Goal: Check status: Check status

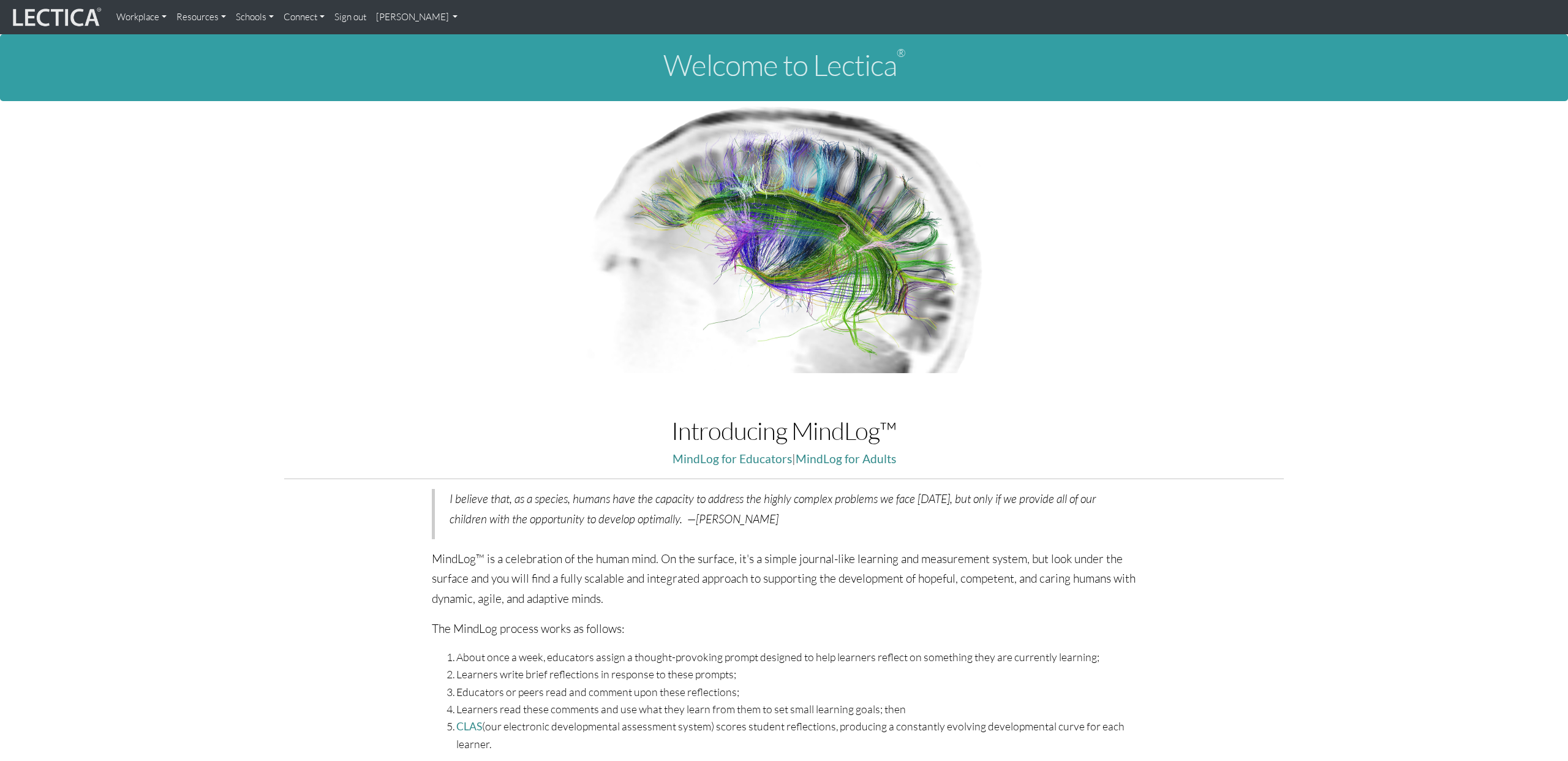
click at [396, 17] on link "[PERSON_NAME]" at bounding box center [417, 17] width 92 height 24
click at [404, 52] on link "My Profile" at bounding box center [433, 45] width 98 height 15
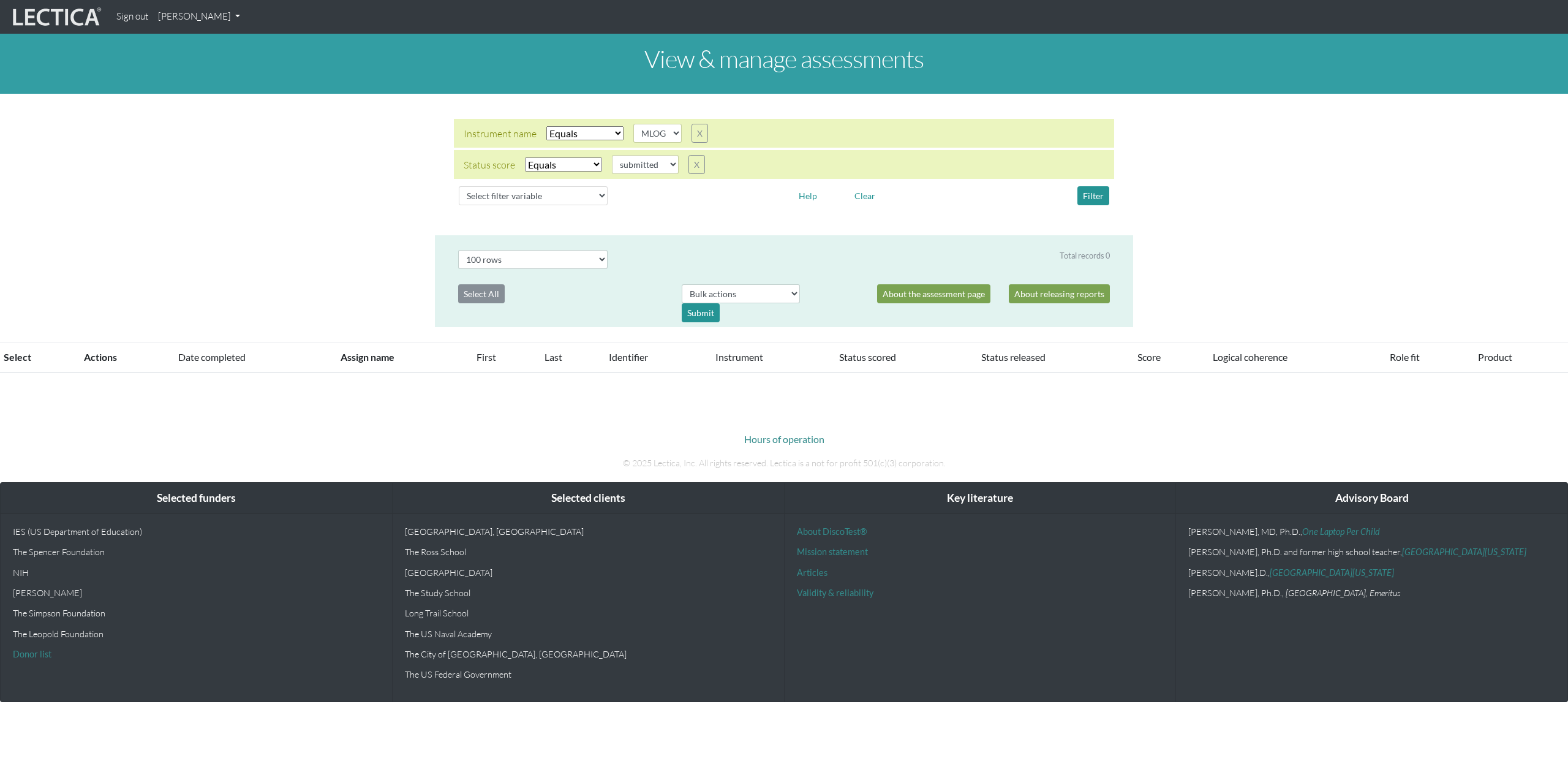
select select "MLOG"
select select "submitted"
select select "100"
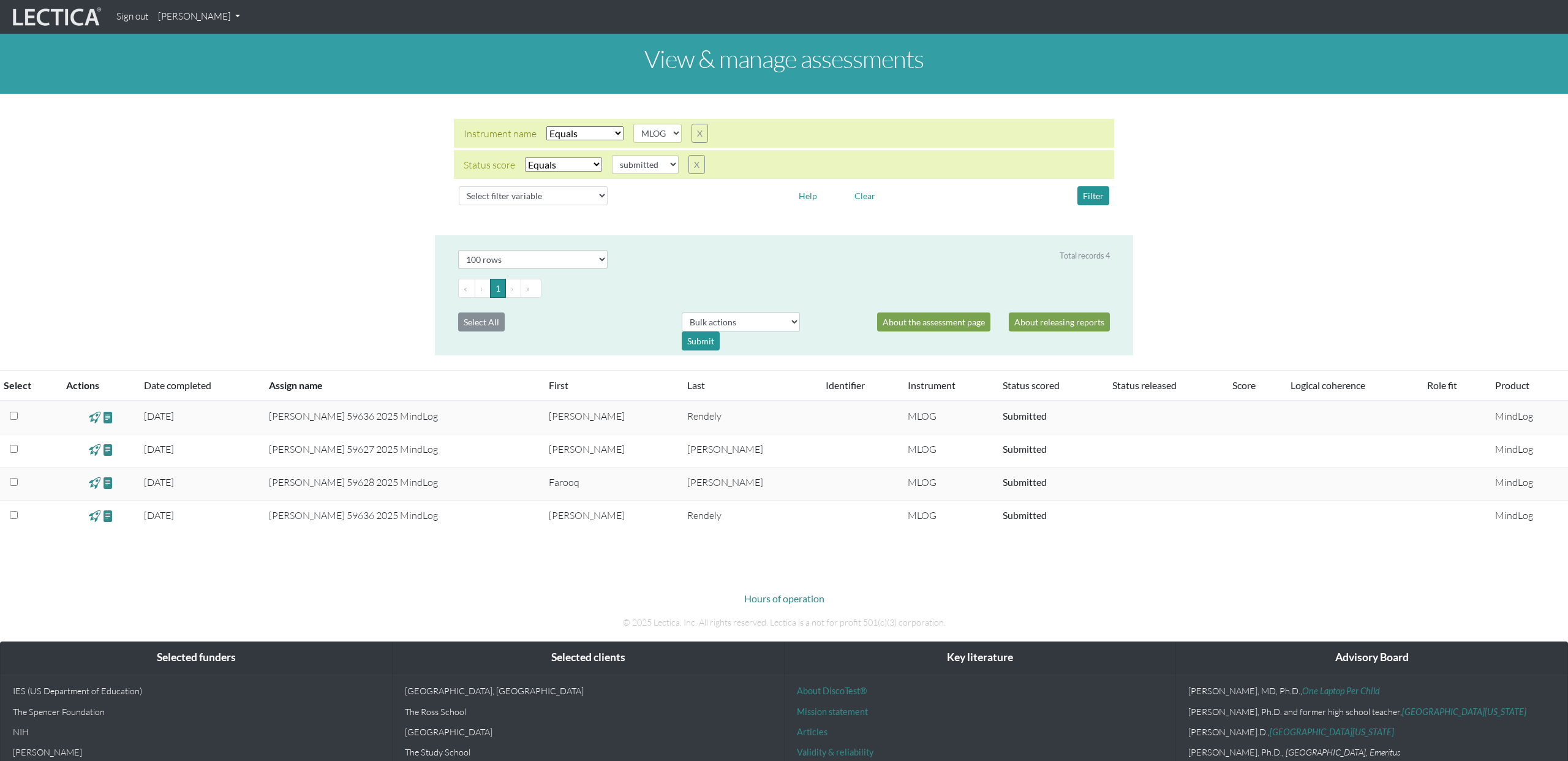
click at [527, 590] on div "Hours of operation © 2025 Lectica, Inc. All rights reserved. Lectica is a not f…" at bounding box center [784, 601] width 698 height 77
click at [114, 415] on span at bounding box center [108, 417] width 12 height 14
click at [114, 453] on span at bounding box center [108, 450] width 12 height 14
click at [114, 485] on span at bounding box center [108, 483] width 12 height 14
click at [110, 520] on span at bounding box center [108, 516] width 12 height 14
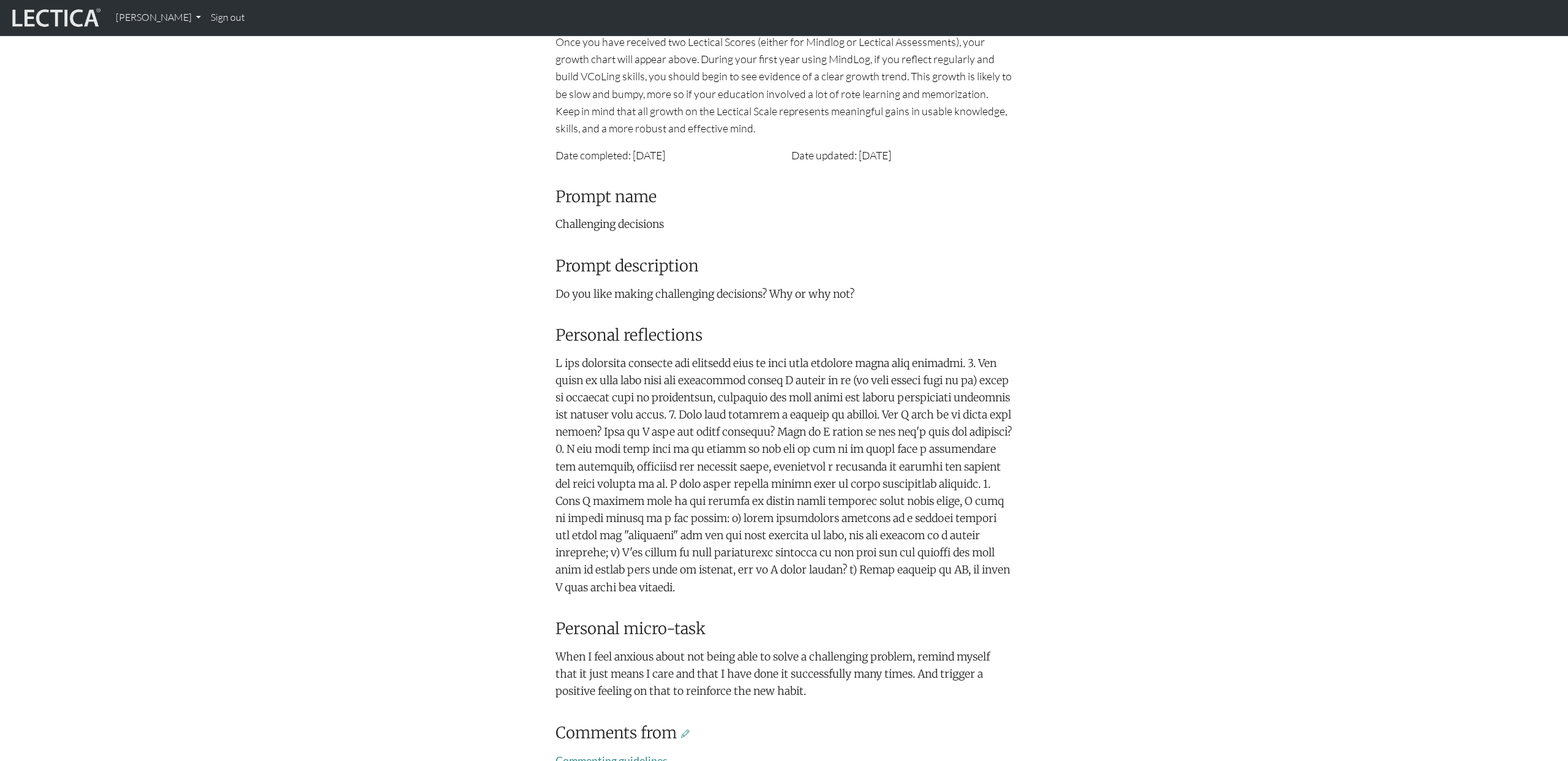
scroll to position [185, 0]
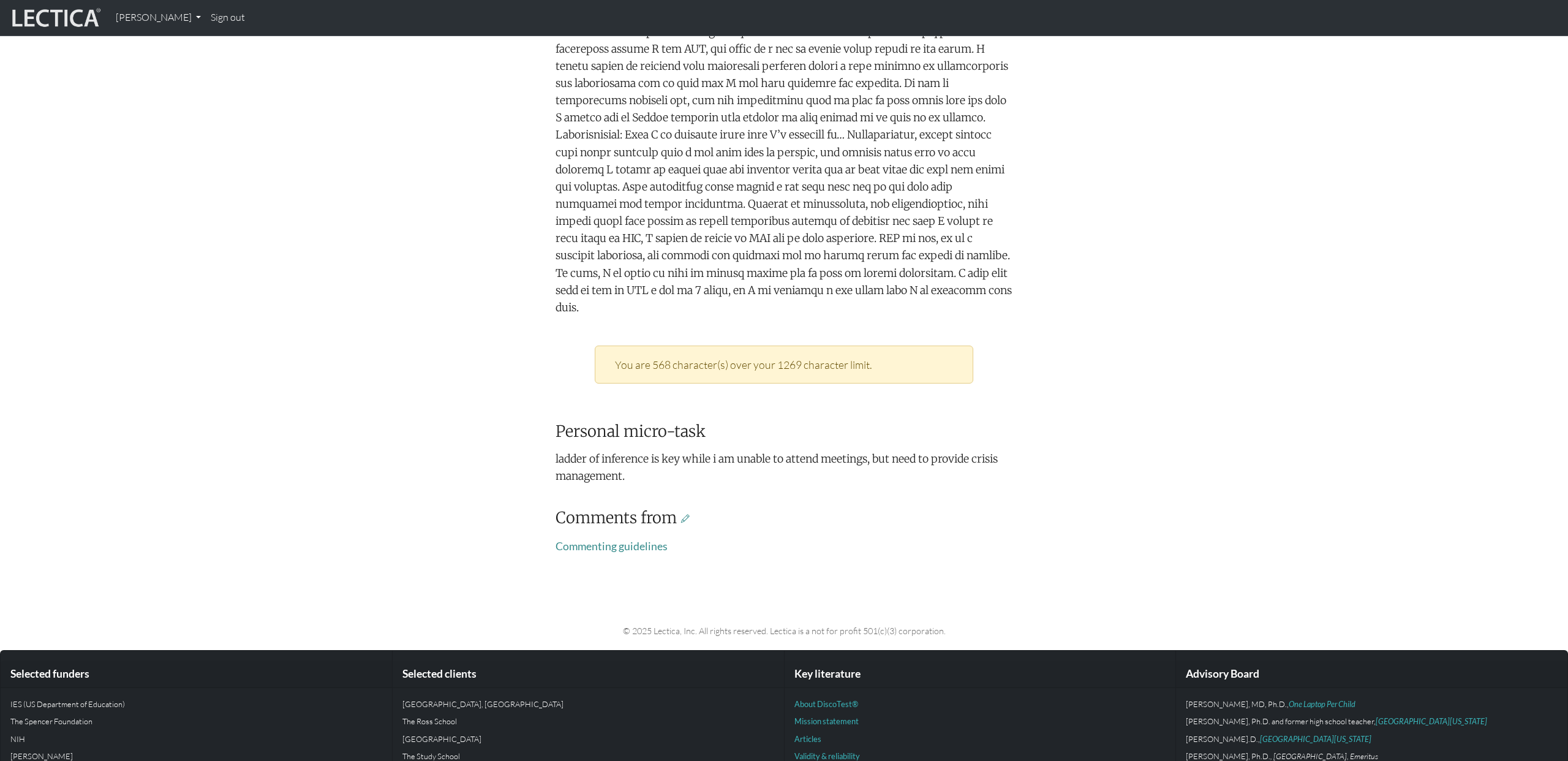
scroll to position [623, 0]
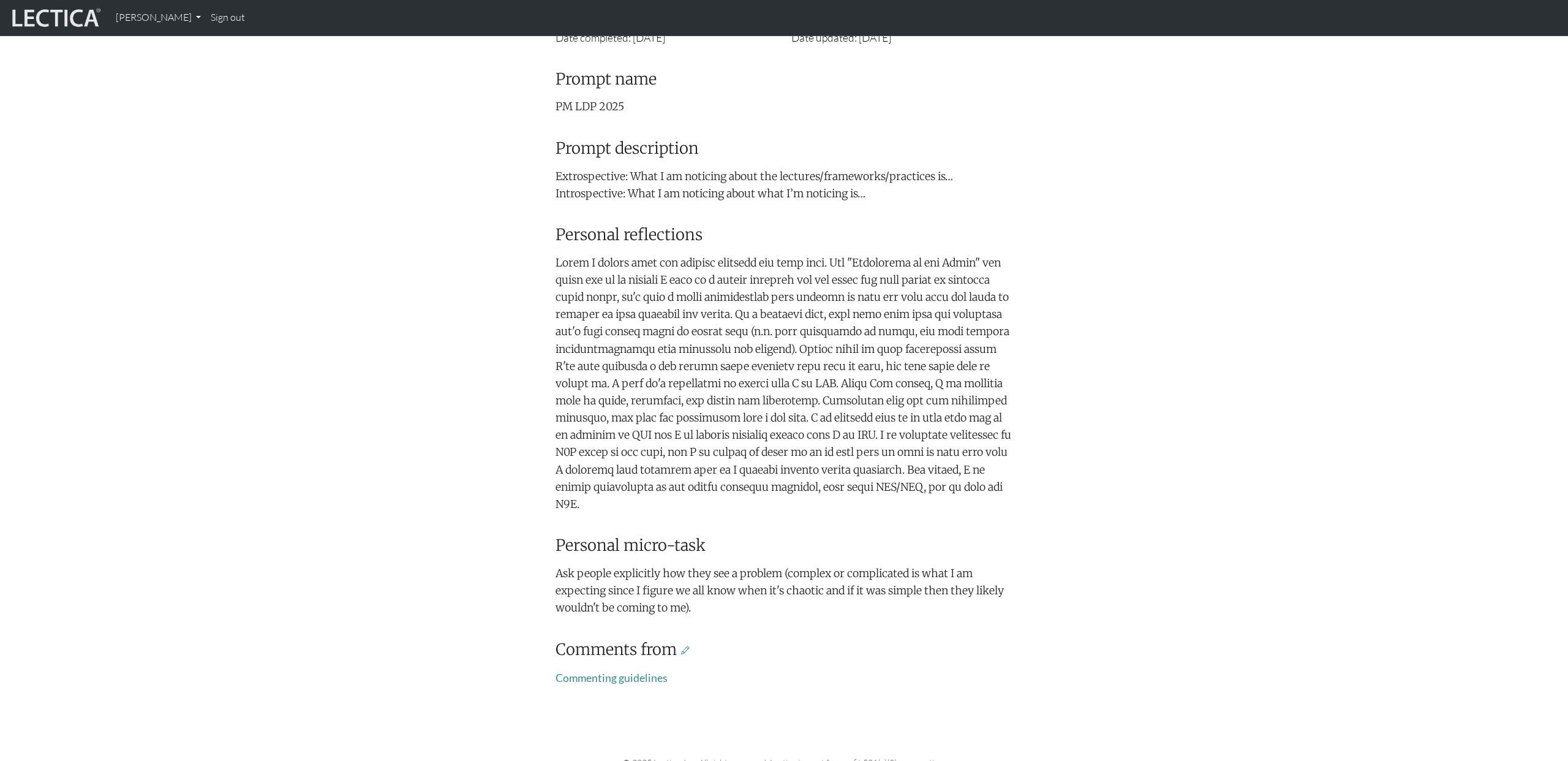
scroll to position [304, 0]
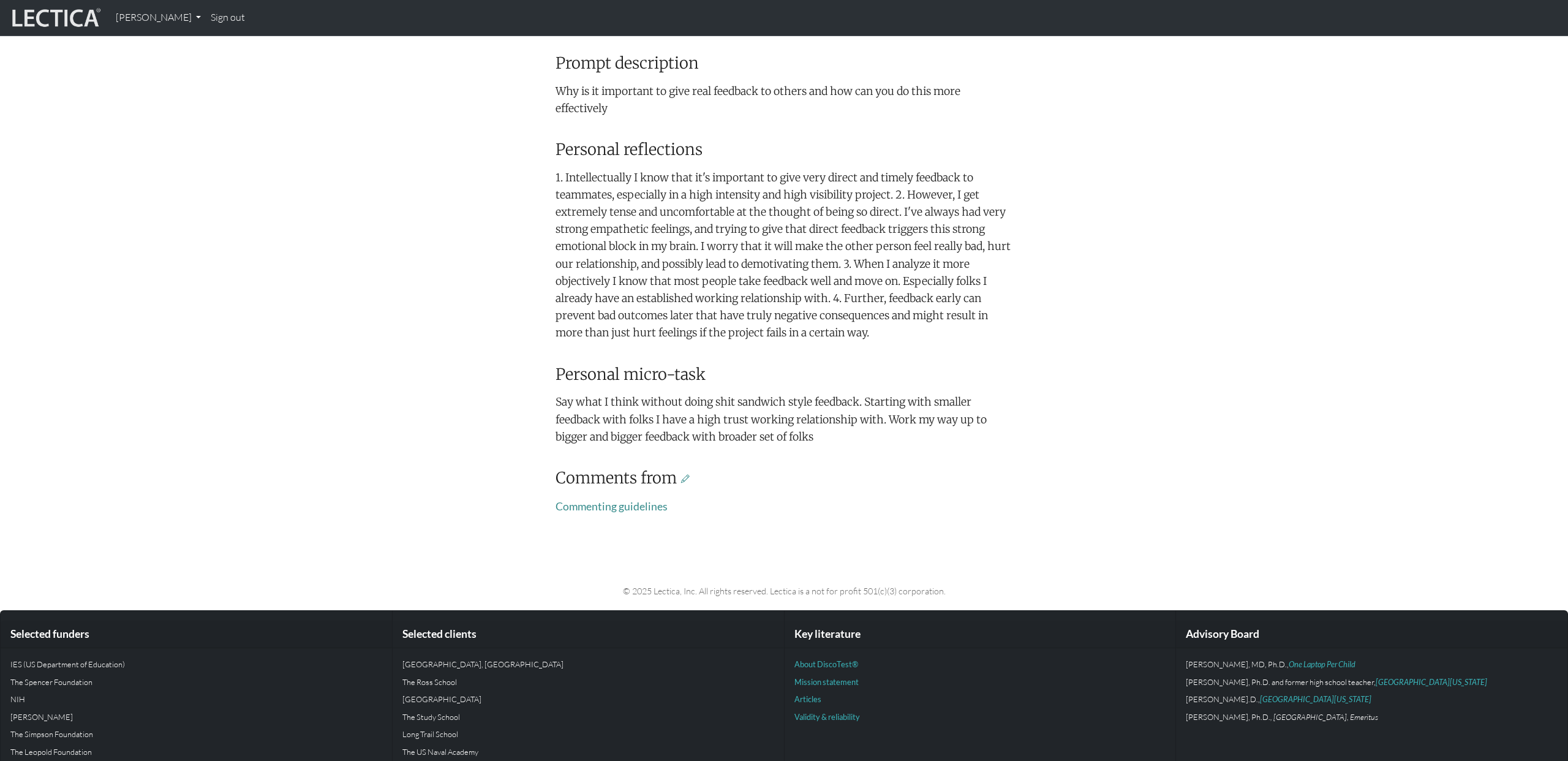
scroll to position [392, 0]
